Goal: Information Seeking & Learning: Learn about a topic

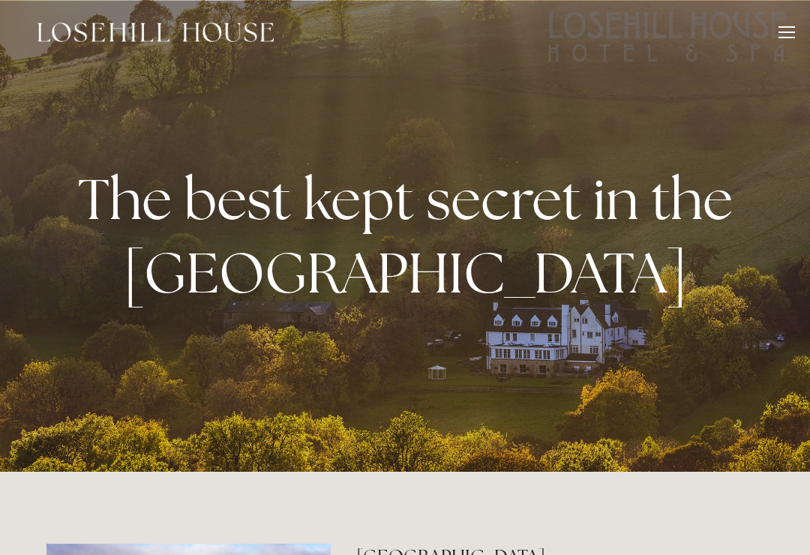
click at [786, 26] on div at bounding box center [787, 27] width 17 height 2
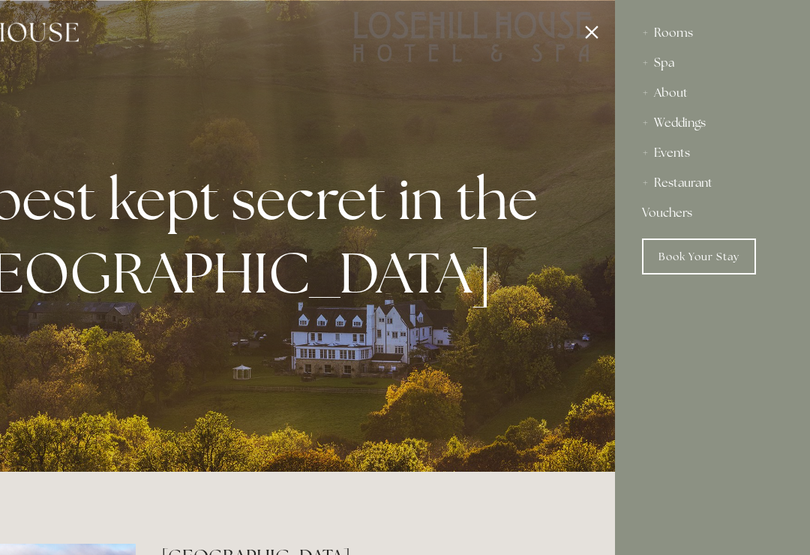
click at [669, 150] on div "Events" at bounding box center [712, 153] width 141 height 30
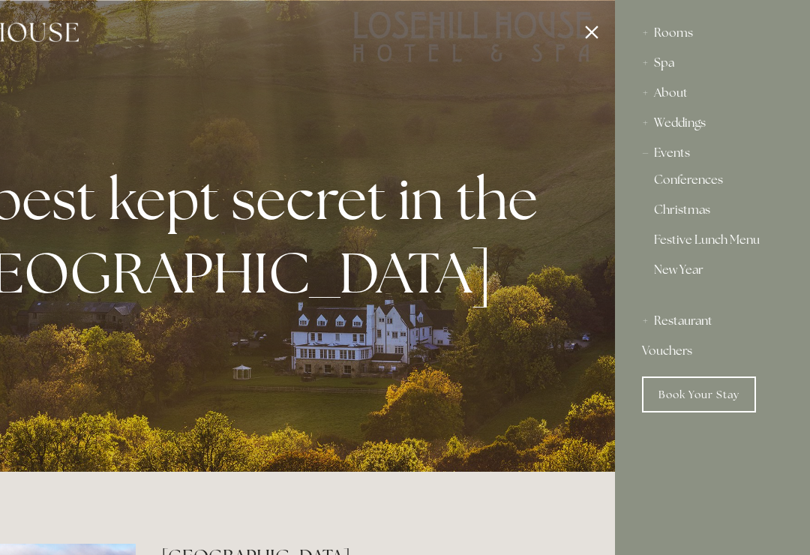
click at [719, 221] on link "Christmas" at bounding box center [712, 213] width 117 height 18
click at [726, 238] on link "Festive Lunch Menu" at bounding box center [712, 243] width 117 height 18
click at [669, 213] on link "Christmas" at bounding box center [712, 213] width 117 height 18
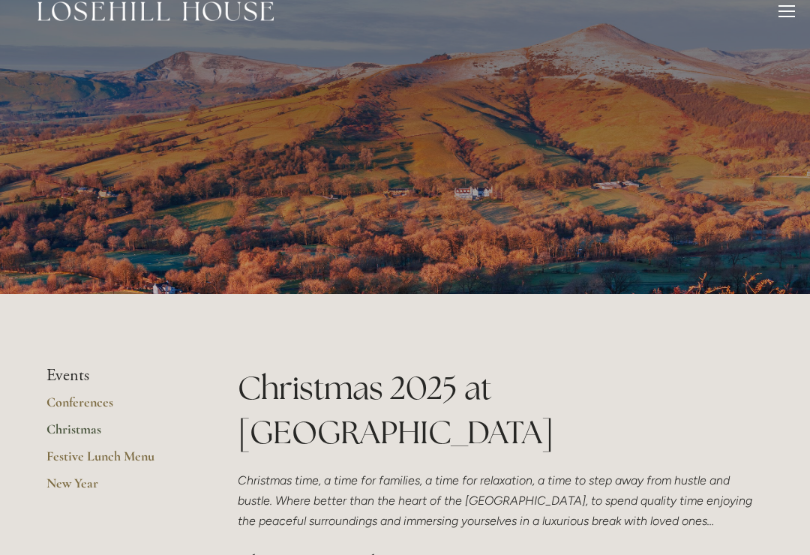
scroll to position [23, 0]
